Goal: Use online tool/utility: Utilize a website feature to perform a specific function

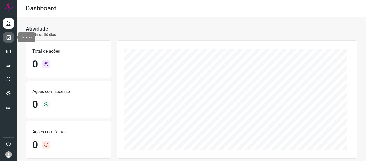
click at [12, 35] on link at bounding box center [8, 37] width 11 height 11
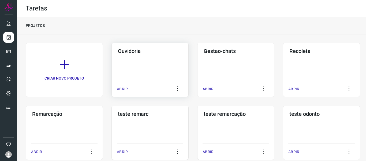
click at [126, 88] on p "ABRIR" at bounding box center [122, 89] width 11 height 6
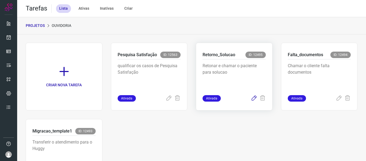
click at [251, 100] on icon at bounding box center [254, 98] width 6 height 6
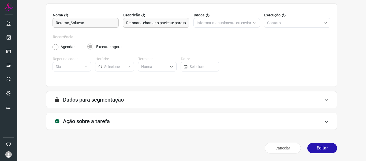
scroll to position [49, 0]
click at [321, 146] on button "Editar" at bounding box center [323, 148] width 30 height 10
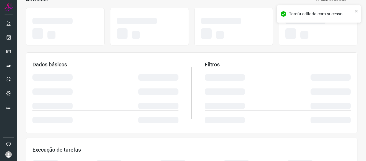
scroll to position [126, 0]
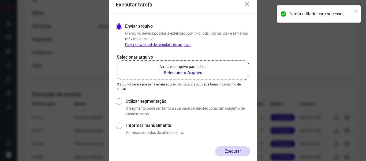
click at [191, 65] on p "Arraste o arquivo para cá ou" at bounding box center [183, 67] width 47 height 6
click at [0, 0] on input "Arraste o arquivo para cá ou Selecione o Arquivo" at bounding box center [0, 0] width 0 height 0
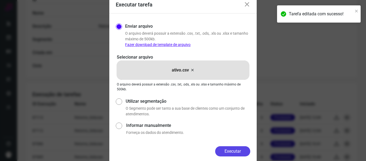
click at [222, 148] on button "Executar" at bounding box center [232, 151] width 35 height 10
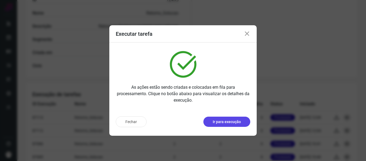
click at [229, 120] on p "Ir para execução" at bounding box center [227, 122] width 28 height 6
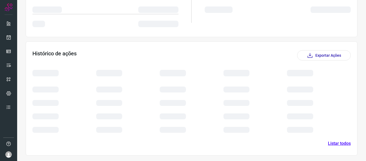
scroll to position [74, 0]
